Goal: Task Accomplishment & Management: Manage account settings

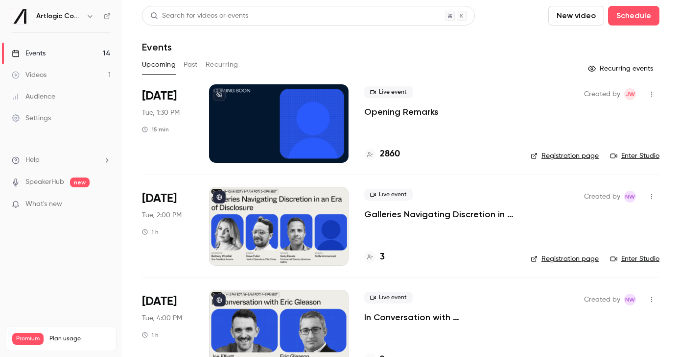
click at [260, 228] on div at bounding box center [279, 226] width 140 height 78
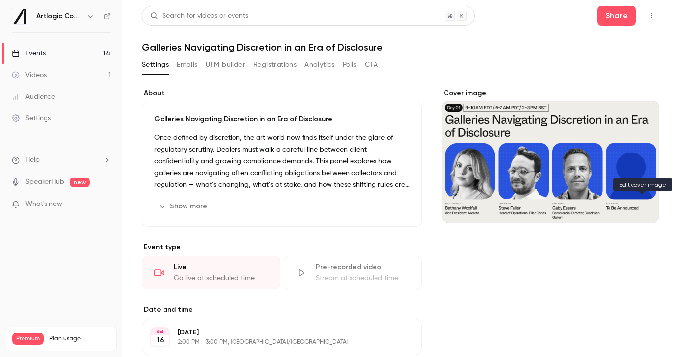
click at [644, 208] on icon "Cover image" at bounding box center [642, 205] width 11 height 8
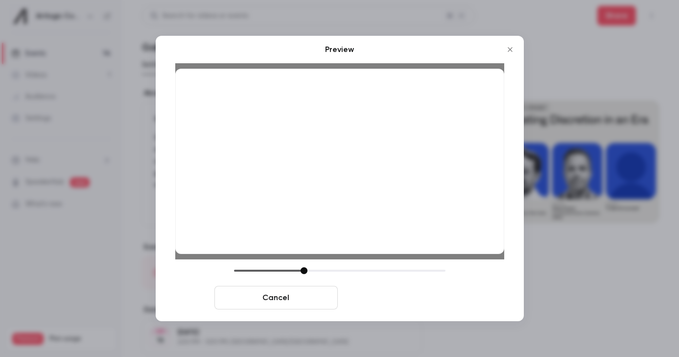
click at [373, 303] on button "Save cover" at bounding box center [403, 298] width 123 height 24
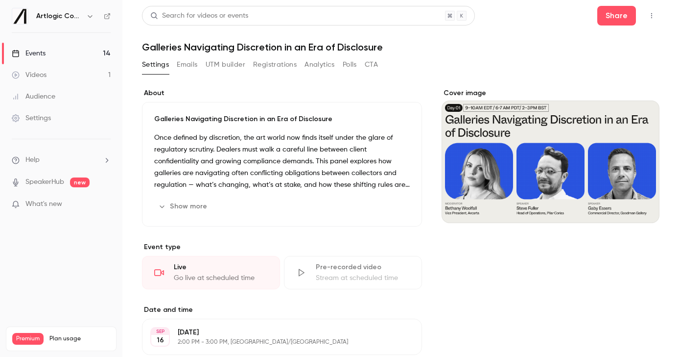
click at [71, 49] on link "Events 14" at bounding box center [61, 54] width 122 height 22
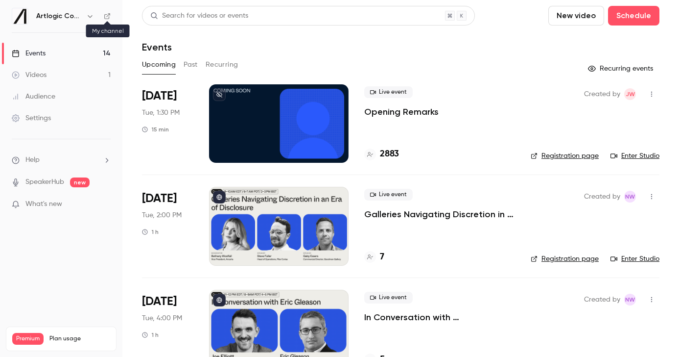
click at [104, 17] on icon at bounding box center [107, 16] width 7 height 7
click at [55, 94] on link "Audience" at bounding box center [61, 97] width 122 height 22
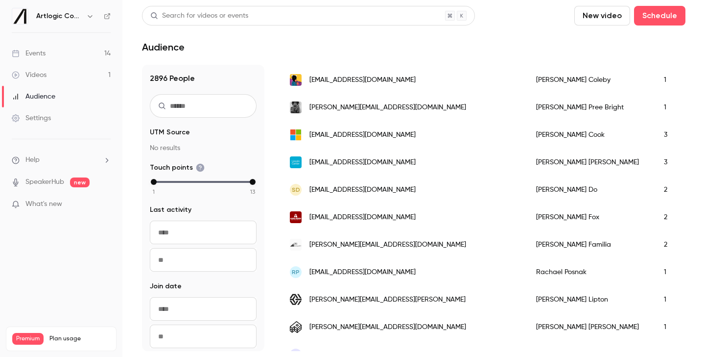
scroll to position [1270, 0]
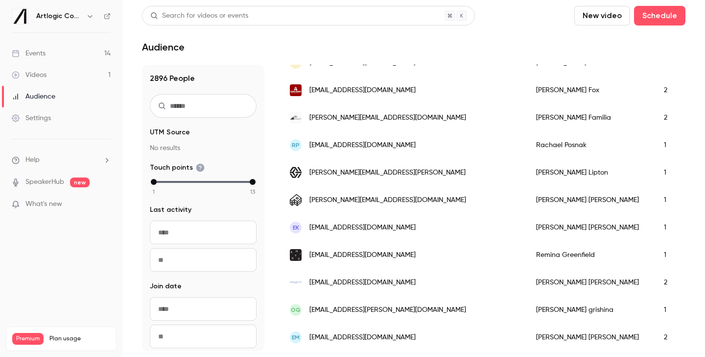
click at [62, 55] on link "Events 14" at bounding box center [61, 54] width 122 height 22
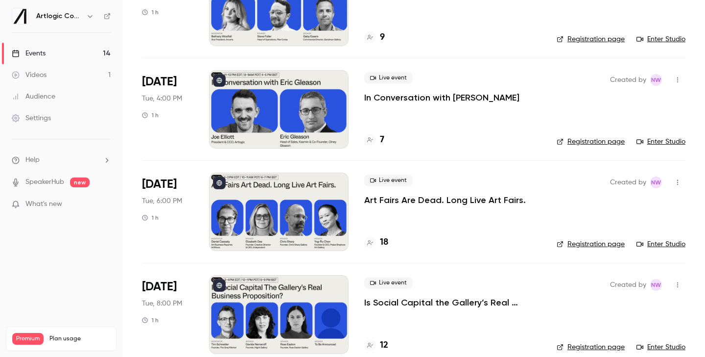
scroll to position [276, 0]
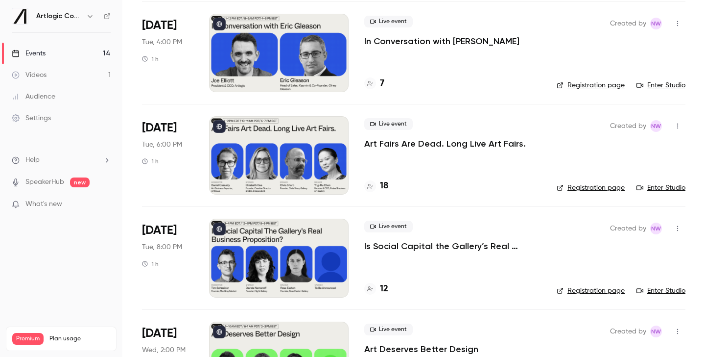
click at [283, 157] on div at bounding box center [279, 155] width 140 height 78
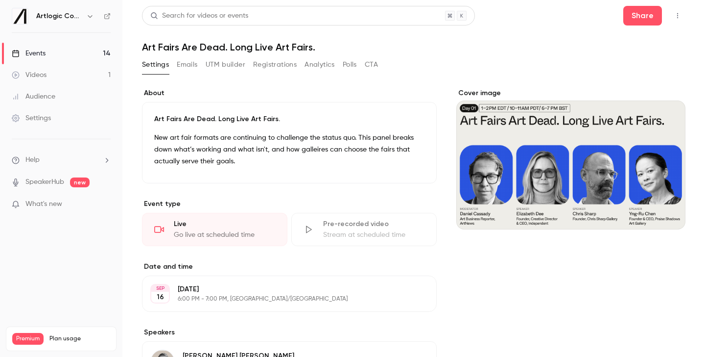
click at [276, 67] on button "Registrations" at bounding box center [275, 65] width 44 height 16
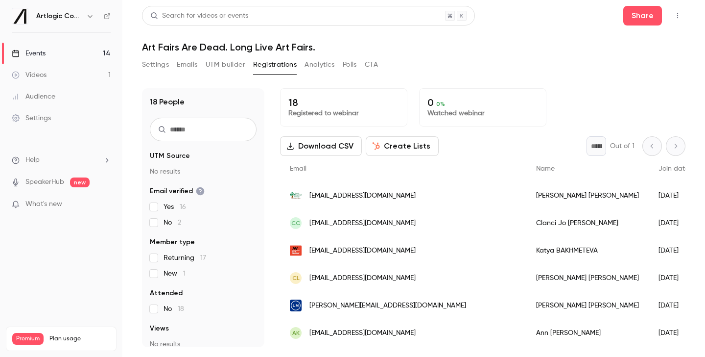
click at [52, 58] on link "Events 14" at bounding box center [61, 54] width 122 height 22
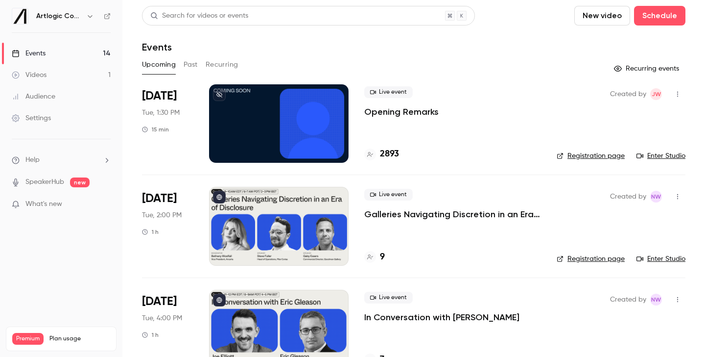
scroll to position [325, 0]
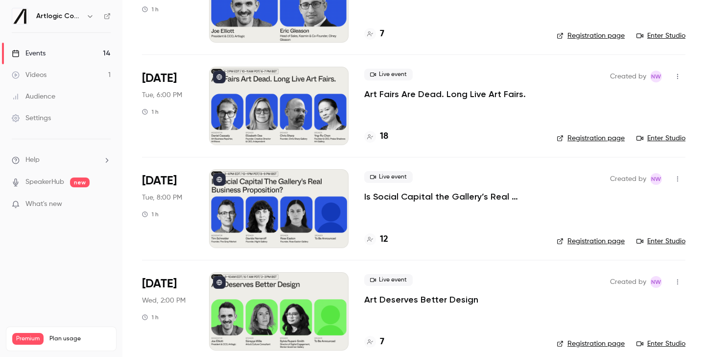
click at [273, 34] on div at bounding box center [279, 3] width 140 height 78
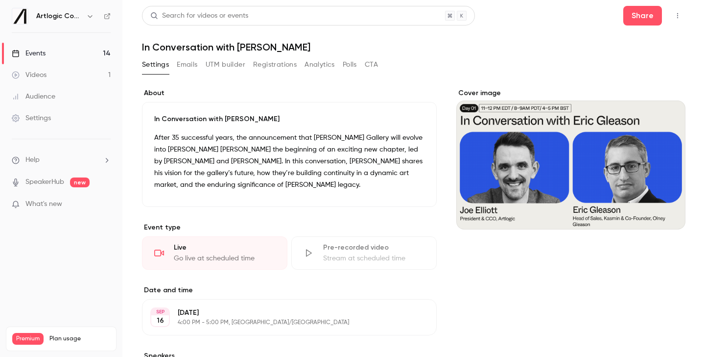
click at [279, 62] on button "Registrations" at bounding box center [275, 65] width 44 height 16
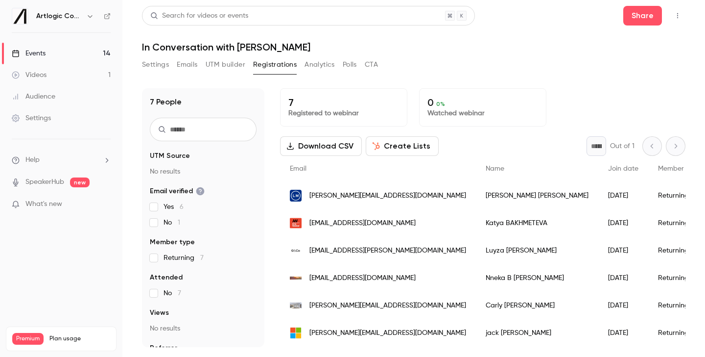
click at [54, 55] on link "Events 14" at bounding box center [61, 54] width 122 height 22
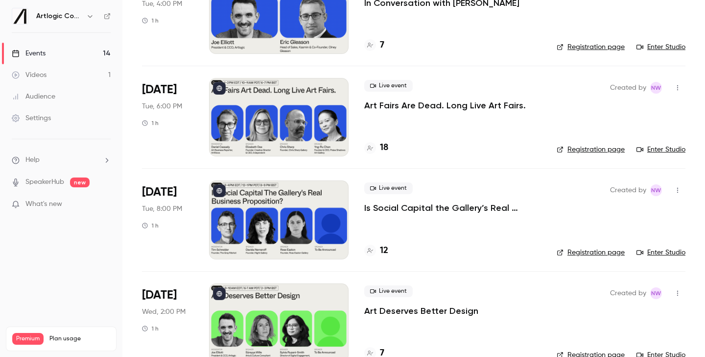
scroll to position [349, 0]
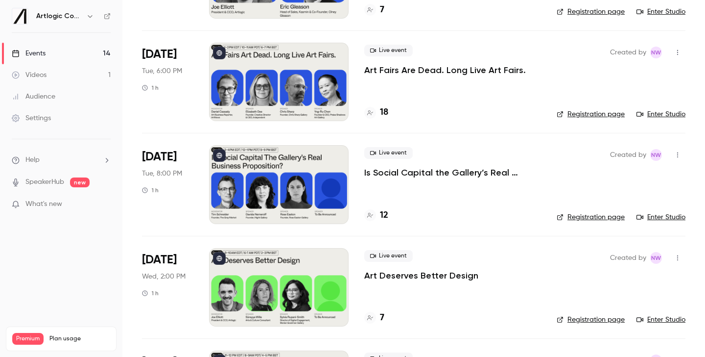
click at [270, 184] on div at bounding box center [279, 184] width 140 height 78
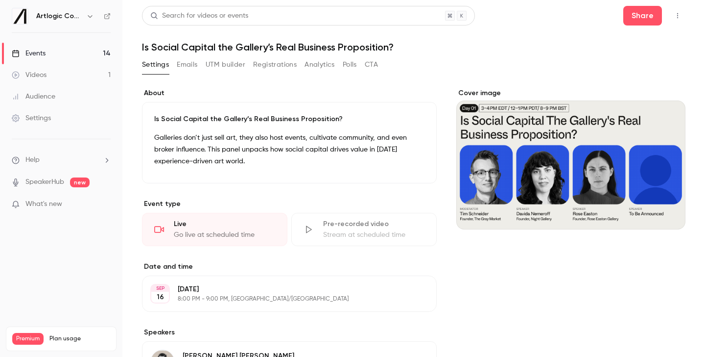
click at [272, 65] on button "Registrations" at bounding box center [275, 65] width 44 height 16
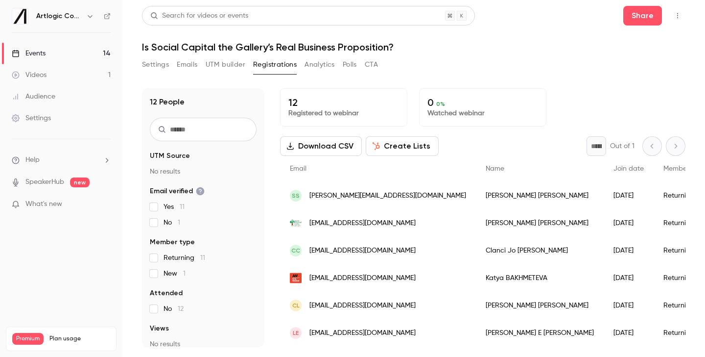
click at [71, 58] on link "Events 14" at bounding box center [61, 54] width 122 height 22
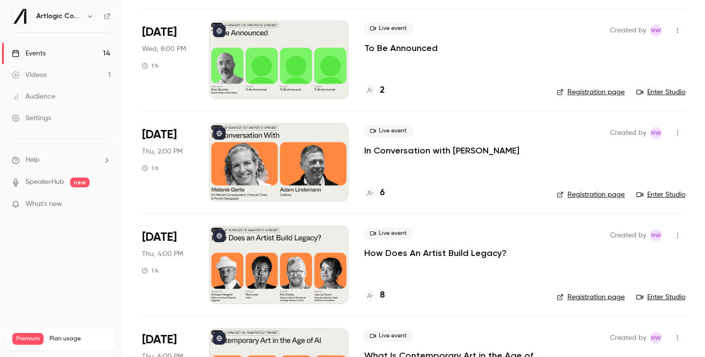
scroll to position [883, 0]
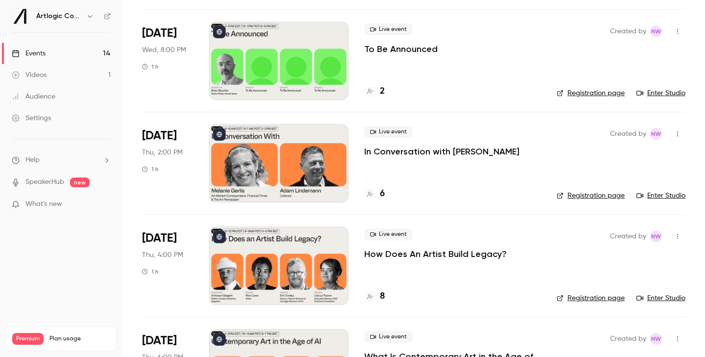
click at [258, 139] on div at bounding box center [279, 163] width 140 height 78
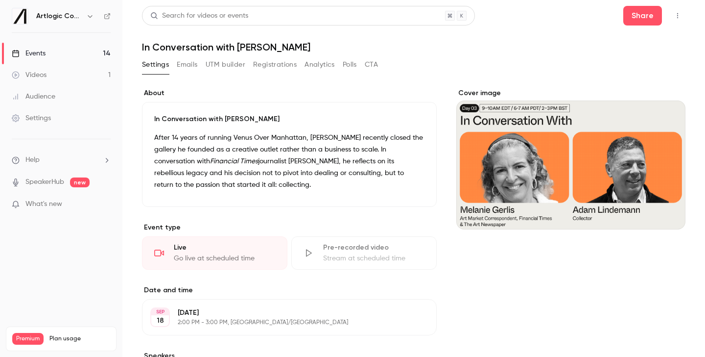
click at [273, 63] on button "Registrations" at bounding box center [275, 65] width 44 height 16
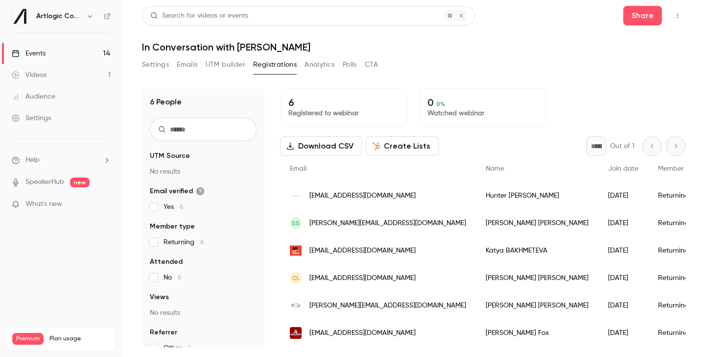
click at [73, 53] on link "Events 14" at bounding box center [61, 54] width 122 height 22
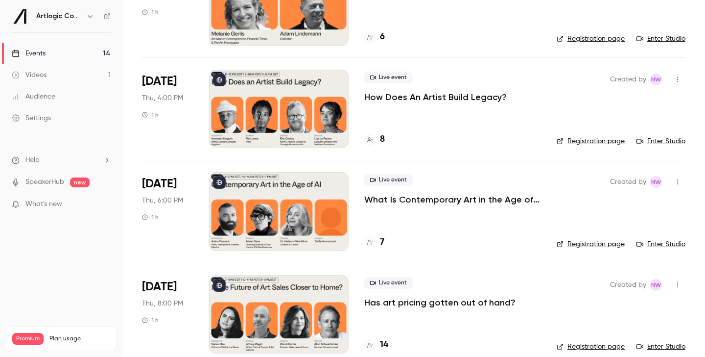
scroll to position [1142, 0]
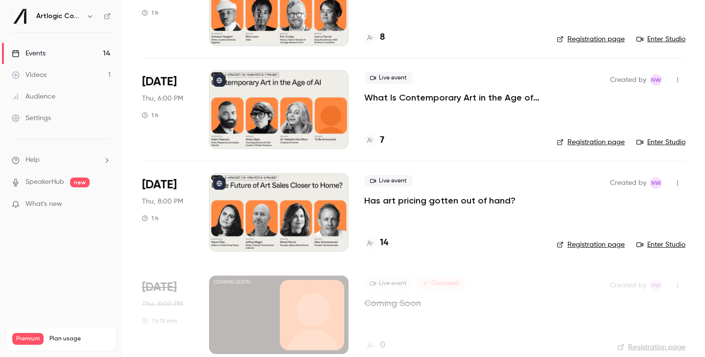
click at [259, 222] on div at bounding box center [279, 212] width 140 height 78
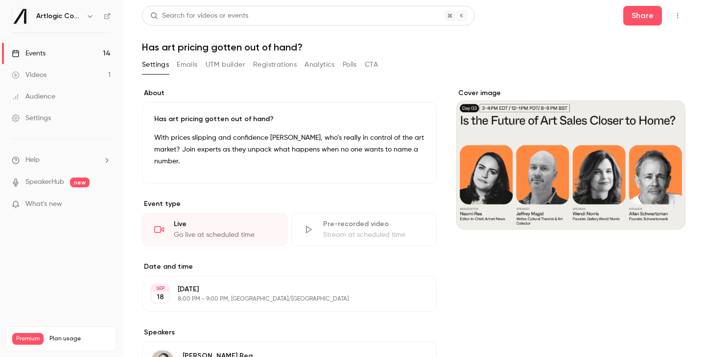
click at [648, 132] on div "Cover image" at bounding box center [571, 158] width 229 height 141
click at [0, 0] on input "Cover image" at bounding box center [0, 0] width 0 height 0
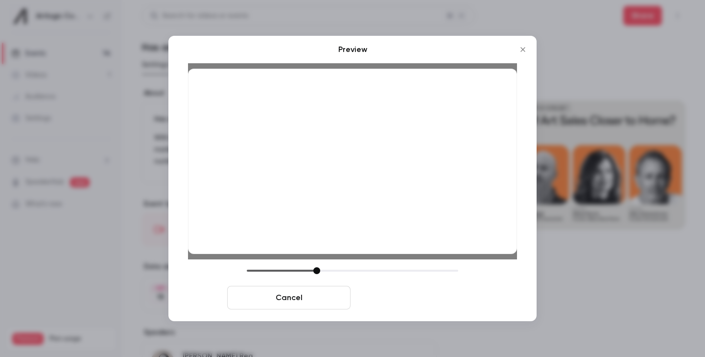
click at [407, 300] on button "Save cover" at bounding box center [416, 298] width 123 height 24
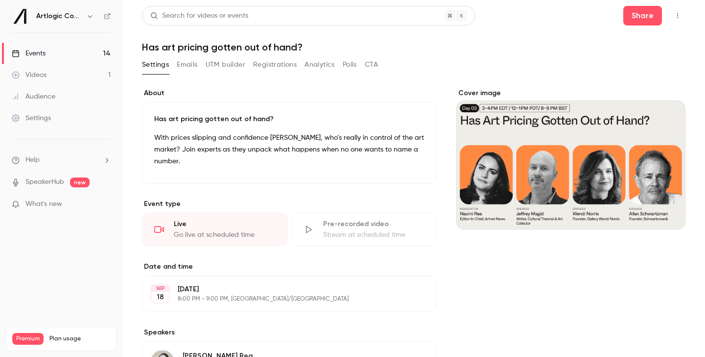
click at [273, 64] on button "Registrations" at bounding box center [275, 65] width 44 height 16
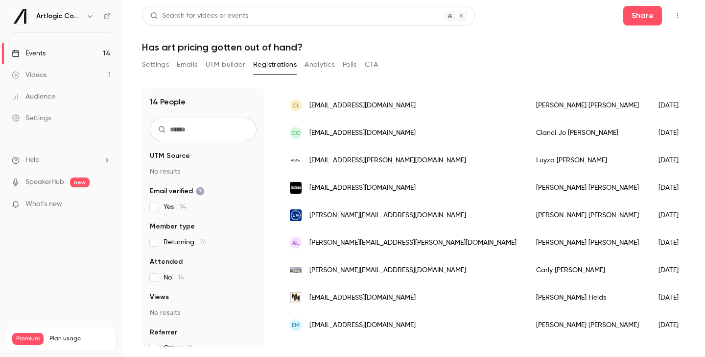
scroll to position [173, 0]
click at [69, 60] on link "Events 14" at bounding box center [61, 54] width 122 height 22
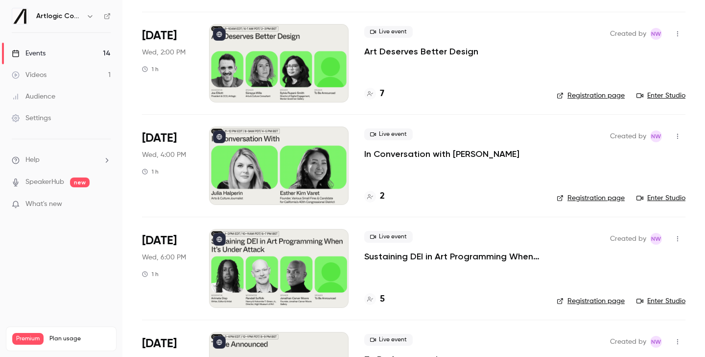
scroll to position [571, 0]
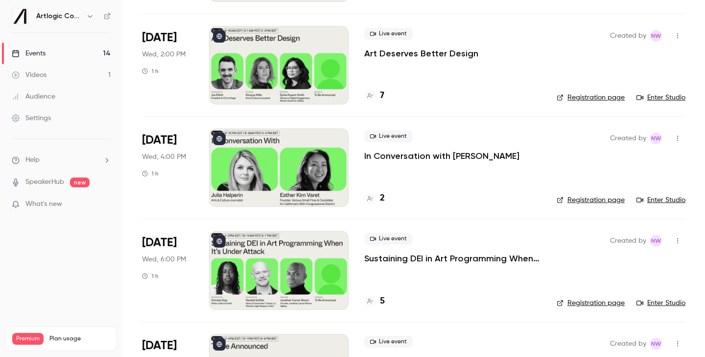
click at [390, 152] on p "In Conversation with [PERSON_NAME]" at bounding box center [441, 156] width 155 height 12
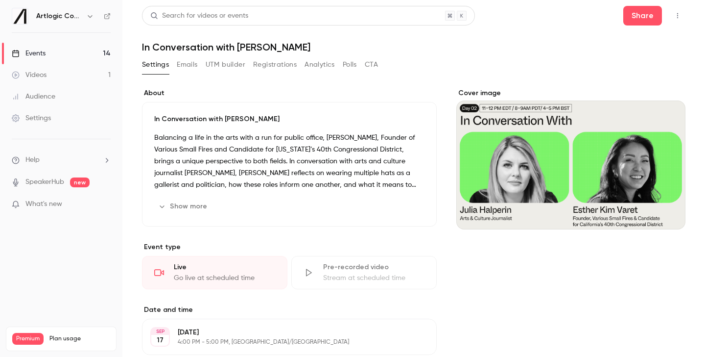
scroll to position [316, 0]
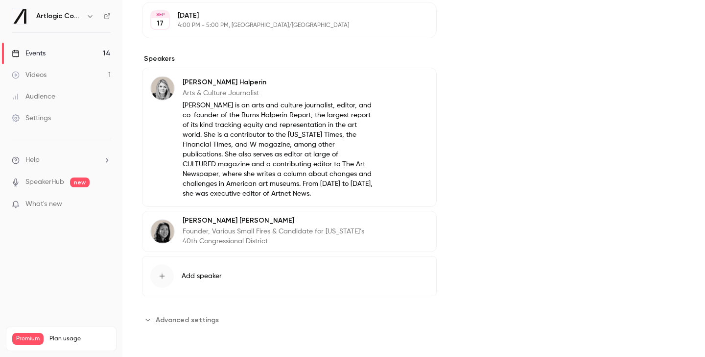
click at [215, 239] on p "Founder, Various Small Fires & Candidate for [US_STATE]’s 40th Congressional Di…" at bounding box center [278, 236] width 191 height 20
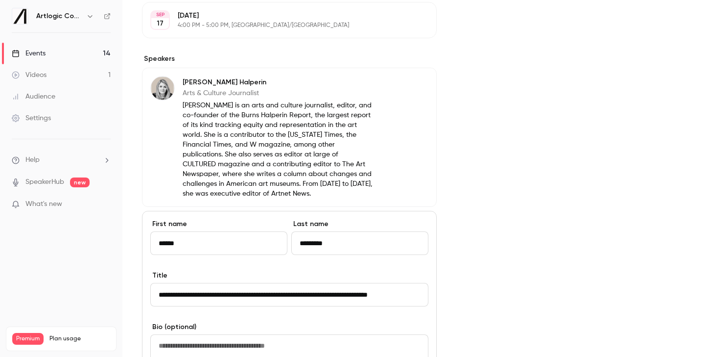
scroll to position [403, 0]
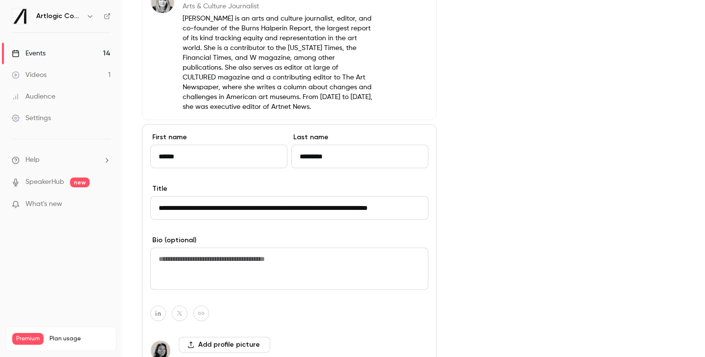
click at [212, 266] on textarea at bounding box center [289, 268] width 278 height 42
paste textarea "**********"
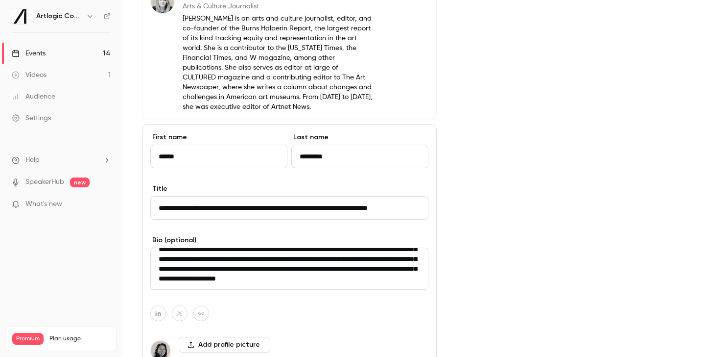
scroll to position [556, 0]
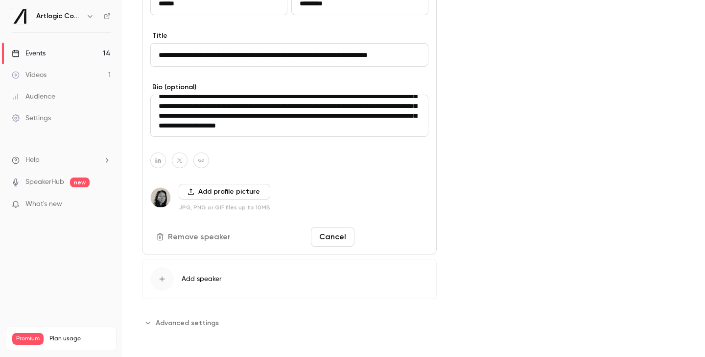
type textarea "**********"
click at [400, 242] on button "Save changes" at bounding box center [394, 237] width 70 height 20
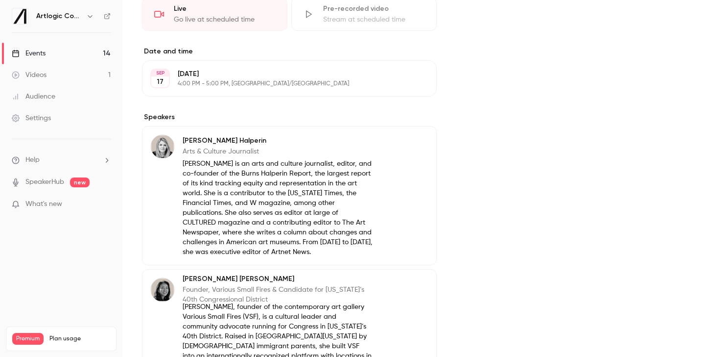
scroll to position [207, 0]
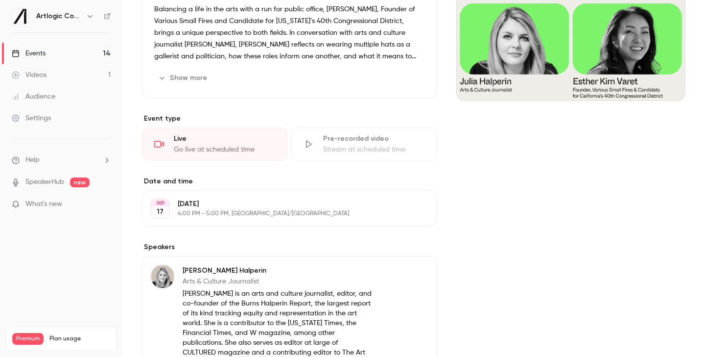
scroll to position [131, 0]
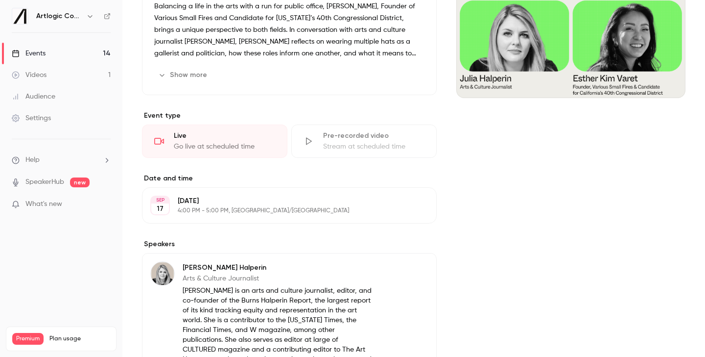
click at [62, 48] on link "Events 14" at bounding box center [61, 54] width 122 height 22
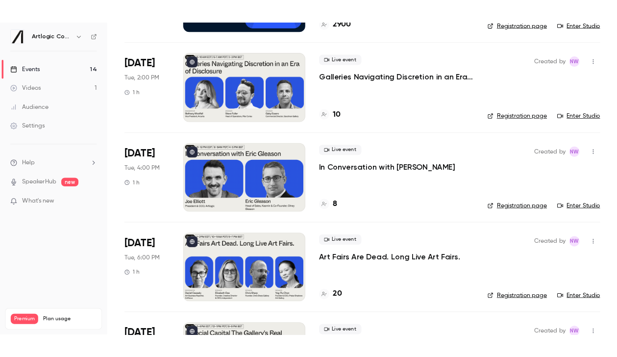
scroll to position [158, 0]
